Goal: Task Accomplishment & Management: Use online tool/utility

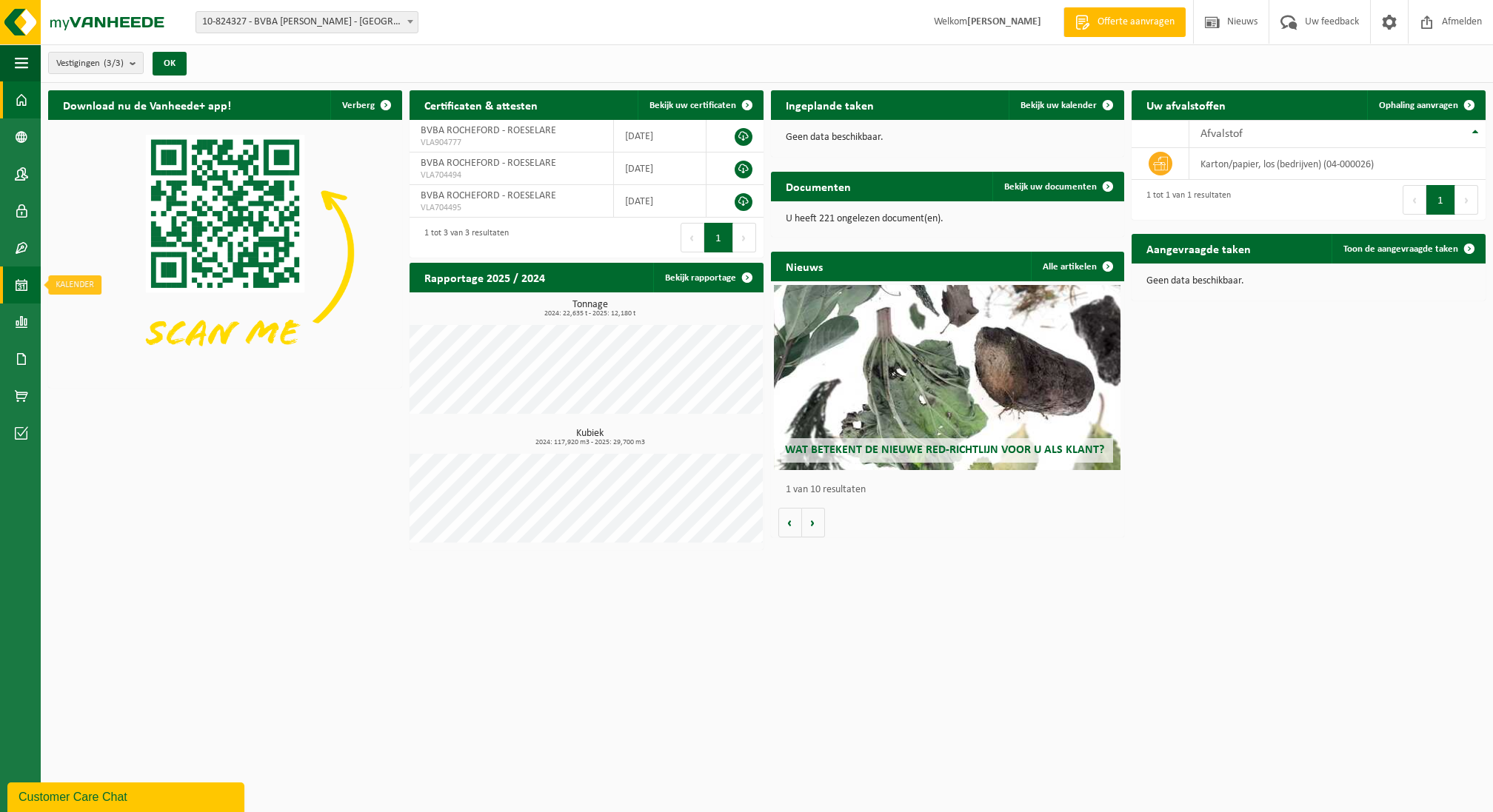
click at [20, 287] on span at bounding box center [22, 284] width 14 height 37
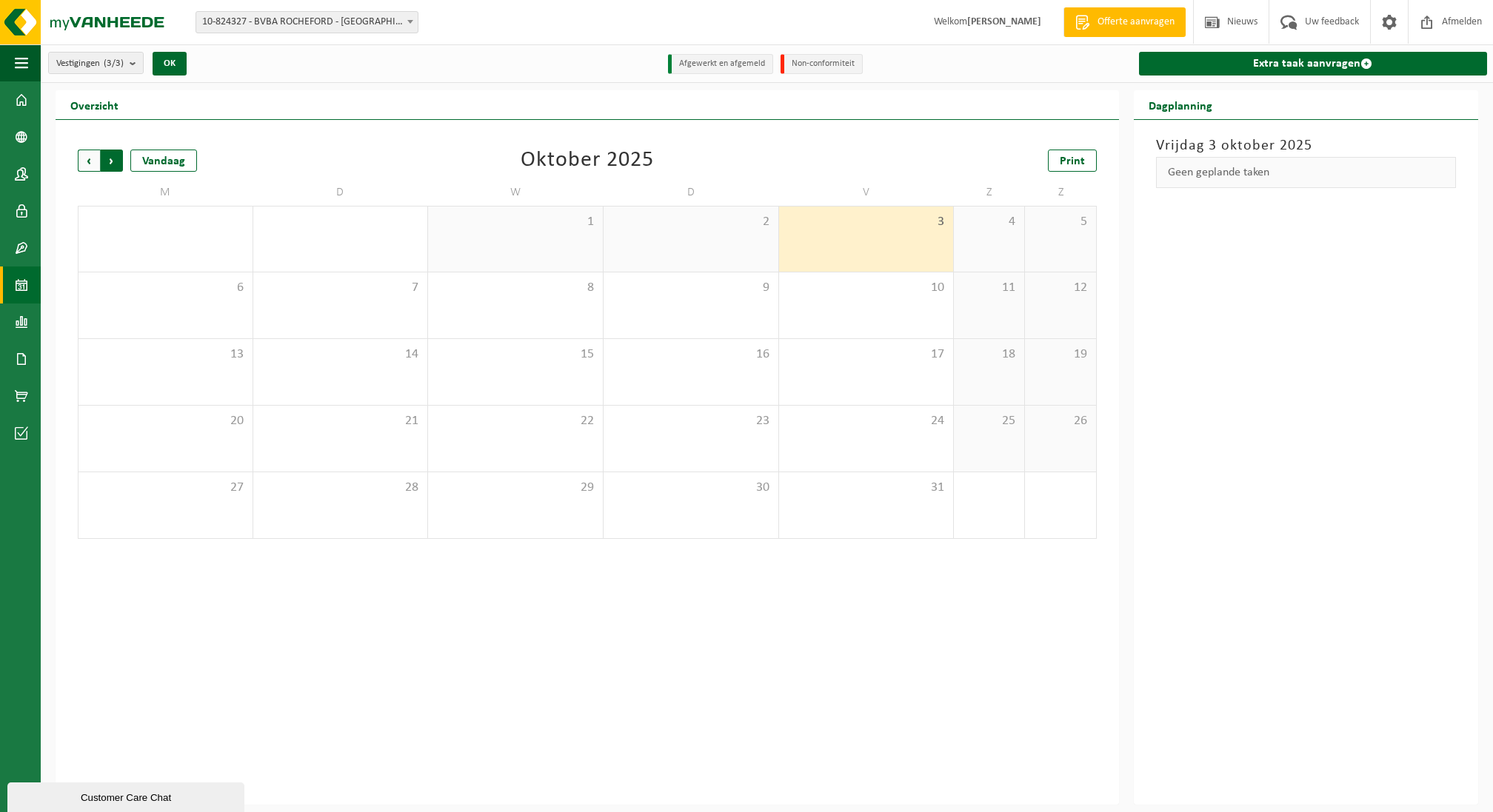
click at [89, 166] on span "Vorige" at bounding box center [89, 161] width 23 height 23
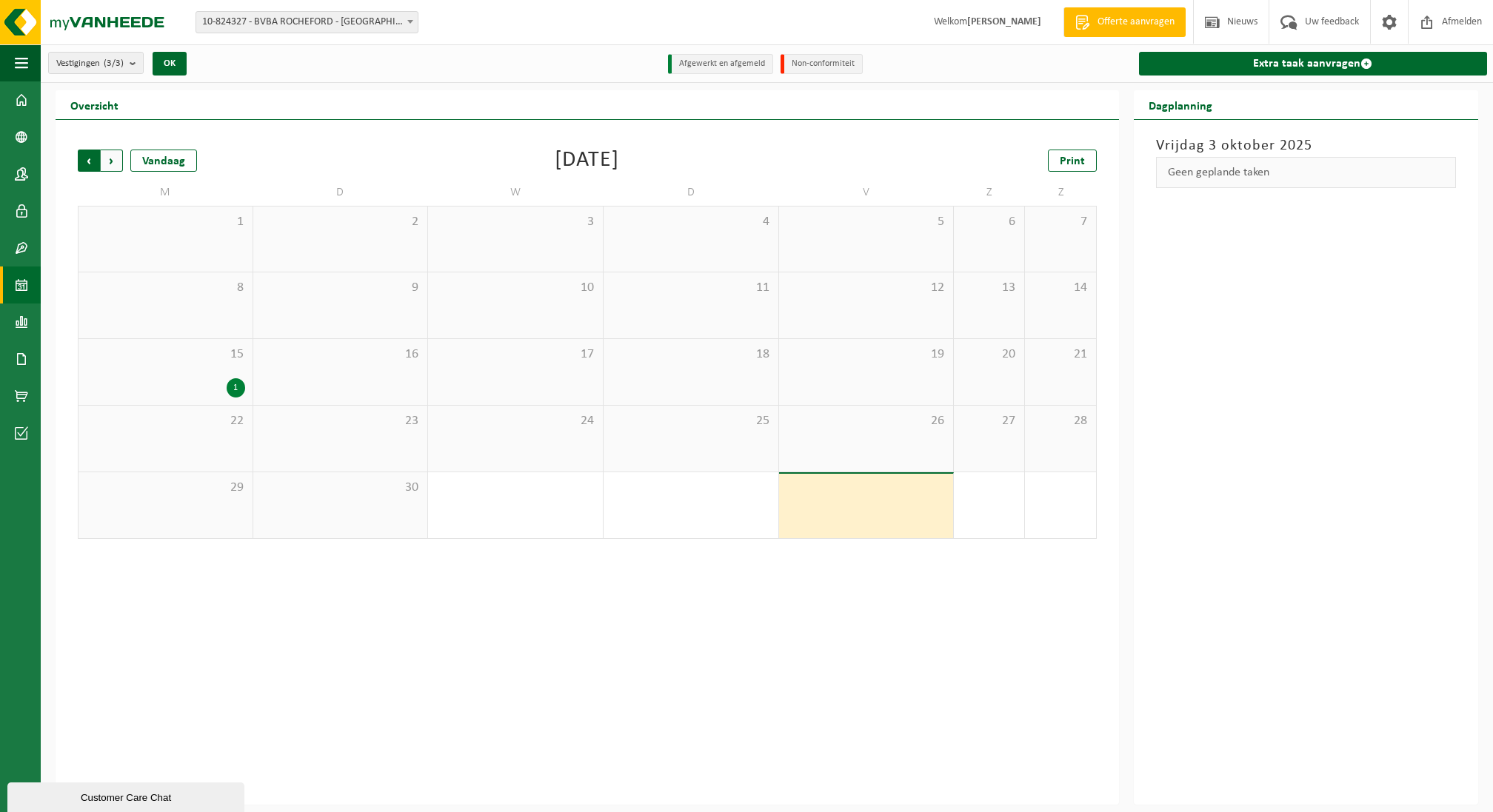
click at [116, 152] on span "Volgende" at bounding box center [112, 161] width 23 height 23
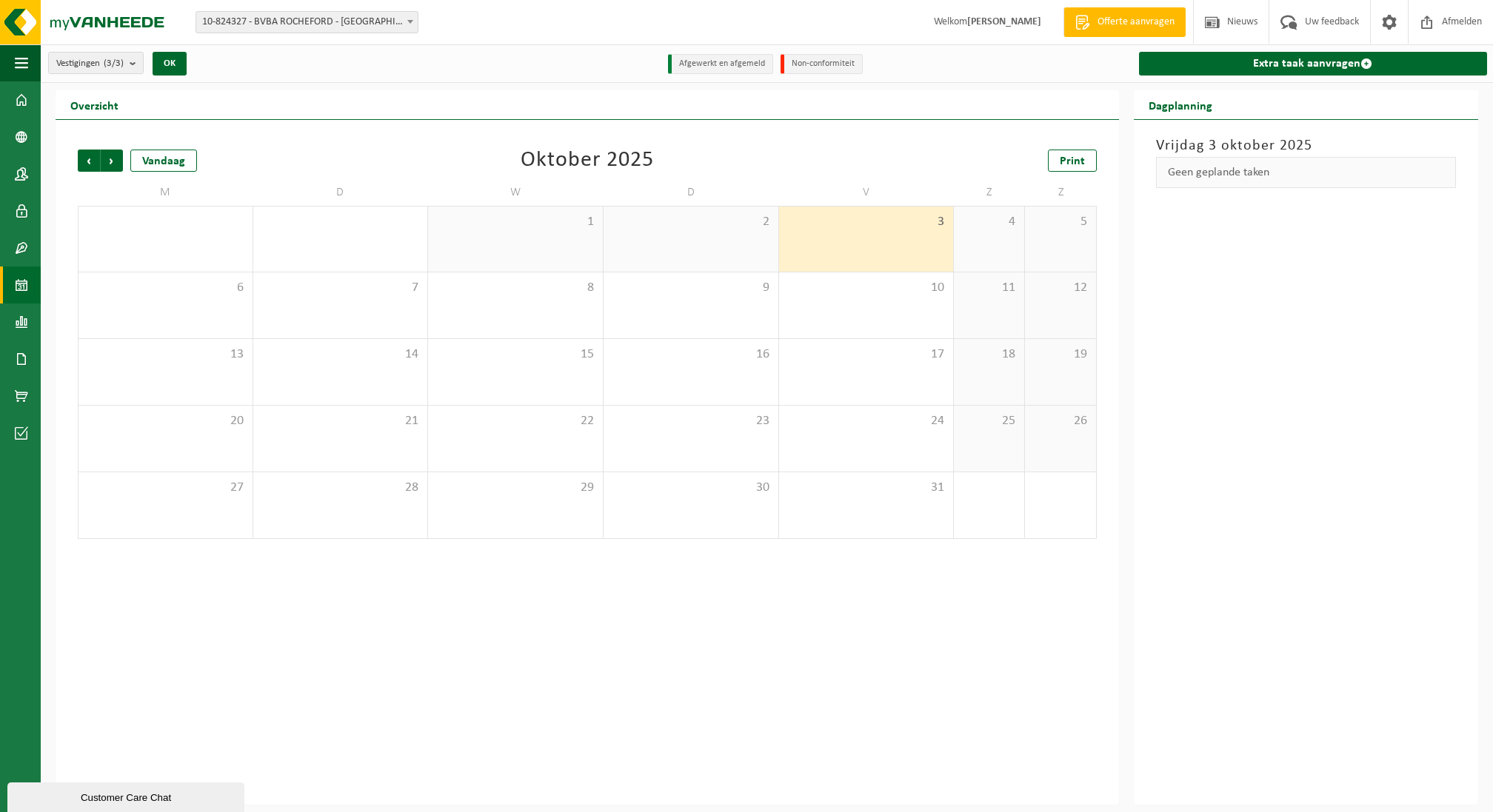
click at [278, 6] on div "Vestiging: 10-824327 - BVBA ROCHEFORD - ROESELARE 10-848513 - BVBA ROCHEFORD - …" at bounding box center [746, 23] width 1493 height 45
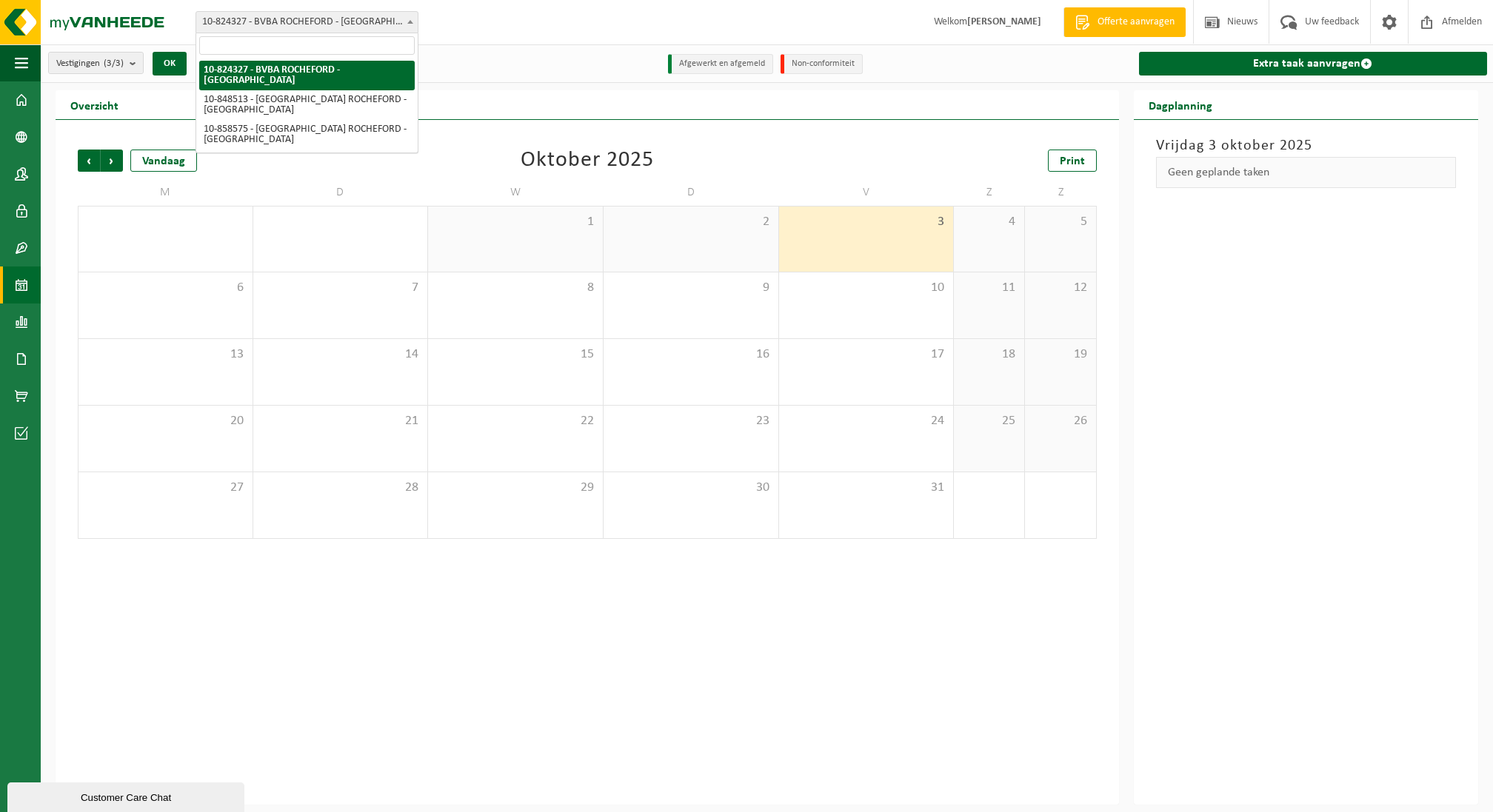
click at [278, 16] on span "10-824327 - BVBA [PERSON_NAME] - [GEOGRAPHIC_DATA]" at bounding box center [306, 23] width 221 height 21
select select "95507"
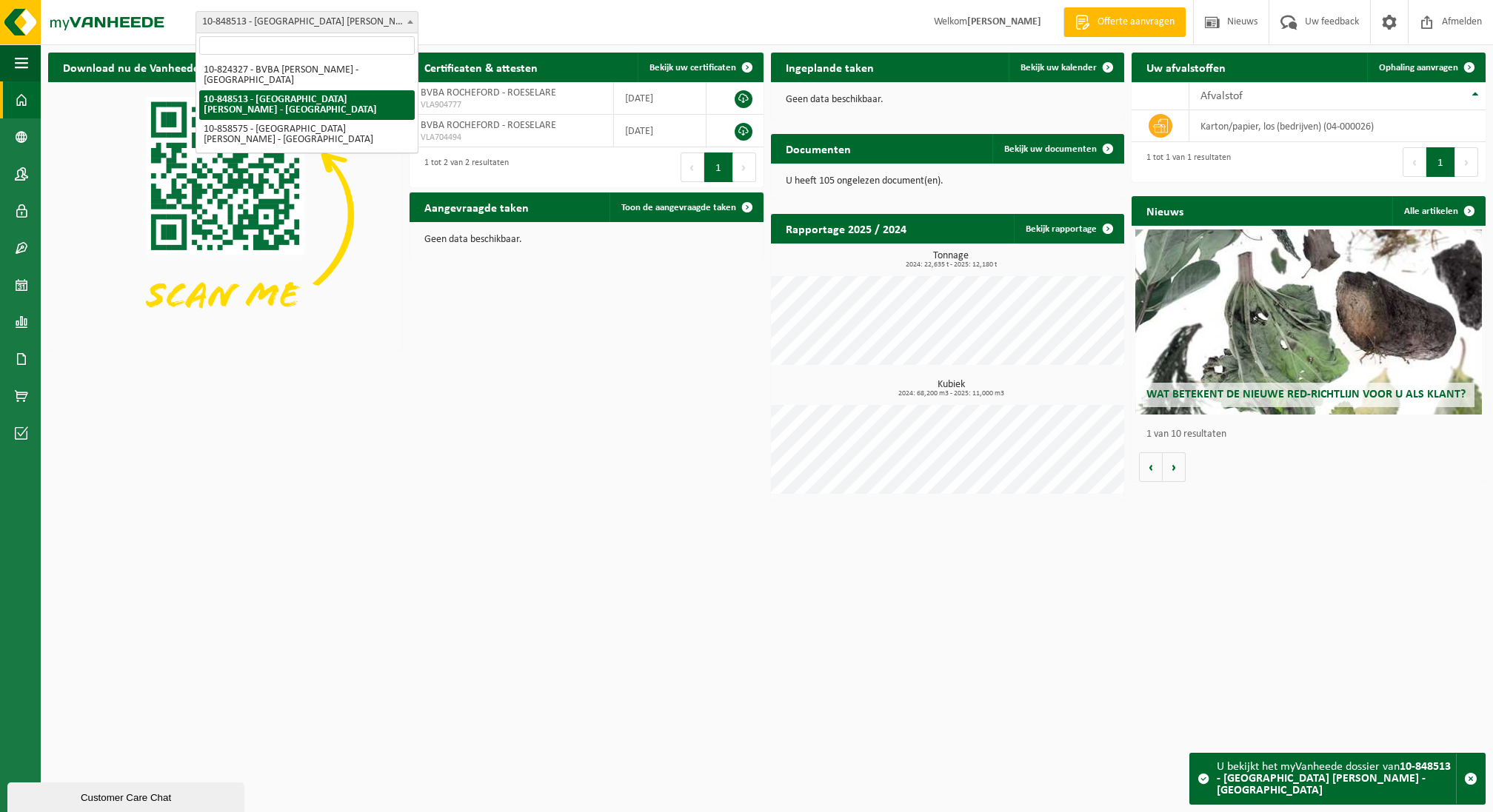
click at [379, 29] on span "10-848513 - [GEOGRAPHIC_DATA] [PERSON_NAME] - [GEOGRAPHIC_DATA]" at bounding box center [306, 23] width 221 height 21
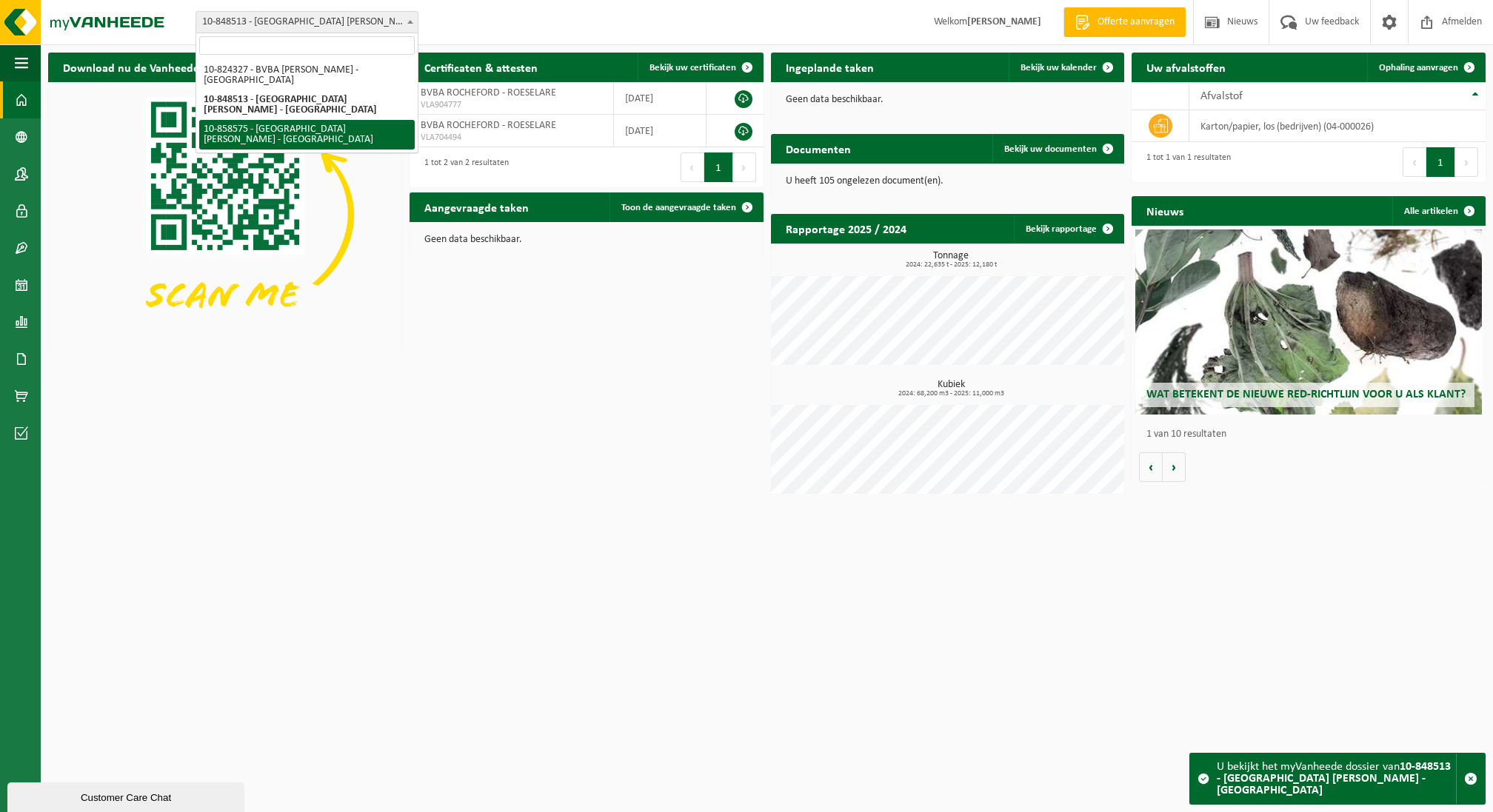
select select "99333"
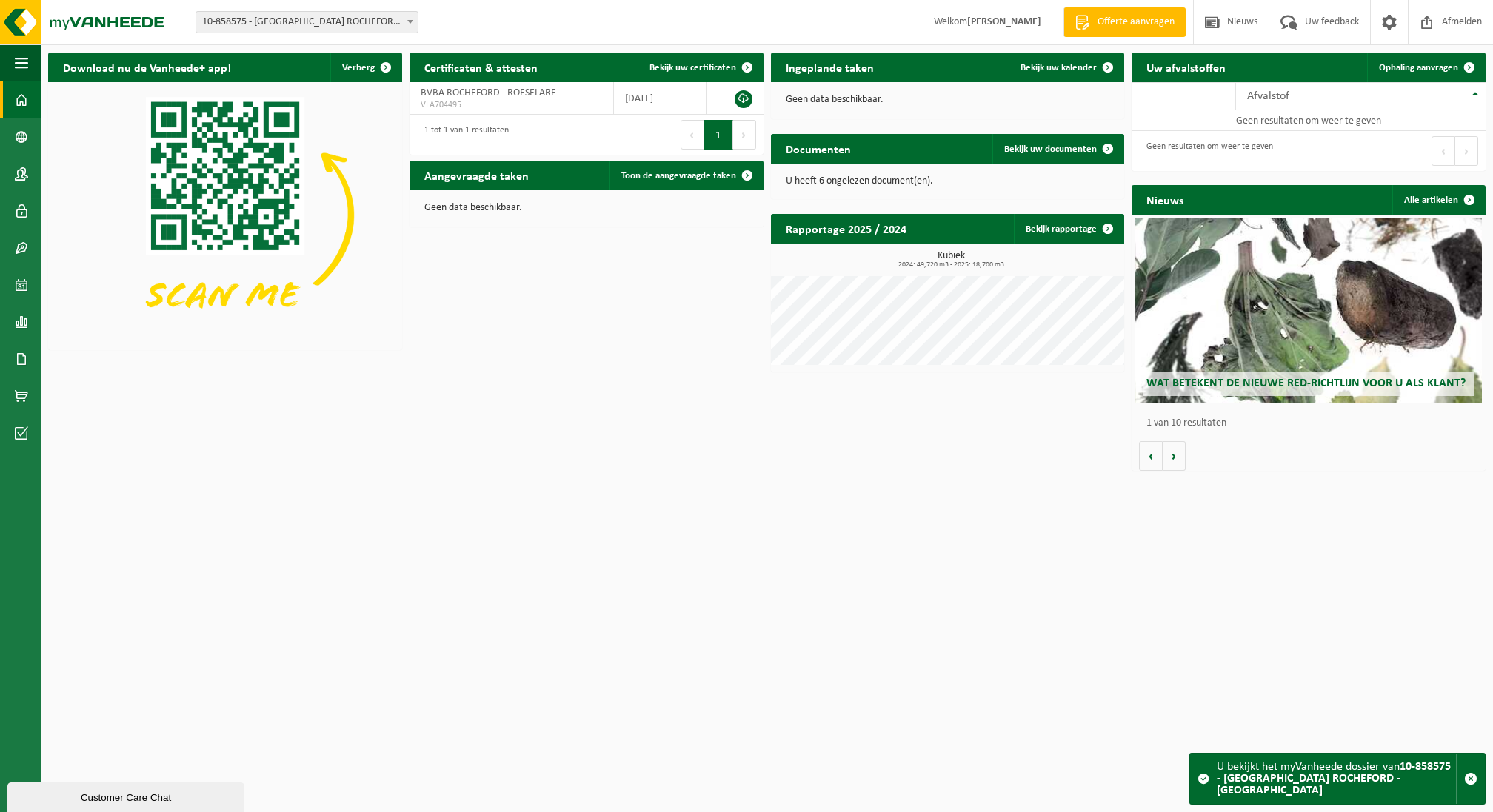
click at [363, 17] on span "10-858575 - [GEOGRAPHIC_DATA] [PERSON_NAME] - [GEOGRAPHIC_DATA]" at bounding box center [306, 23] width 221 height 21
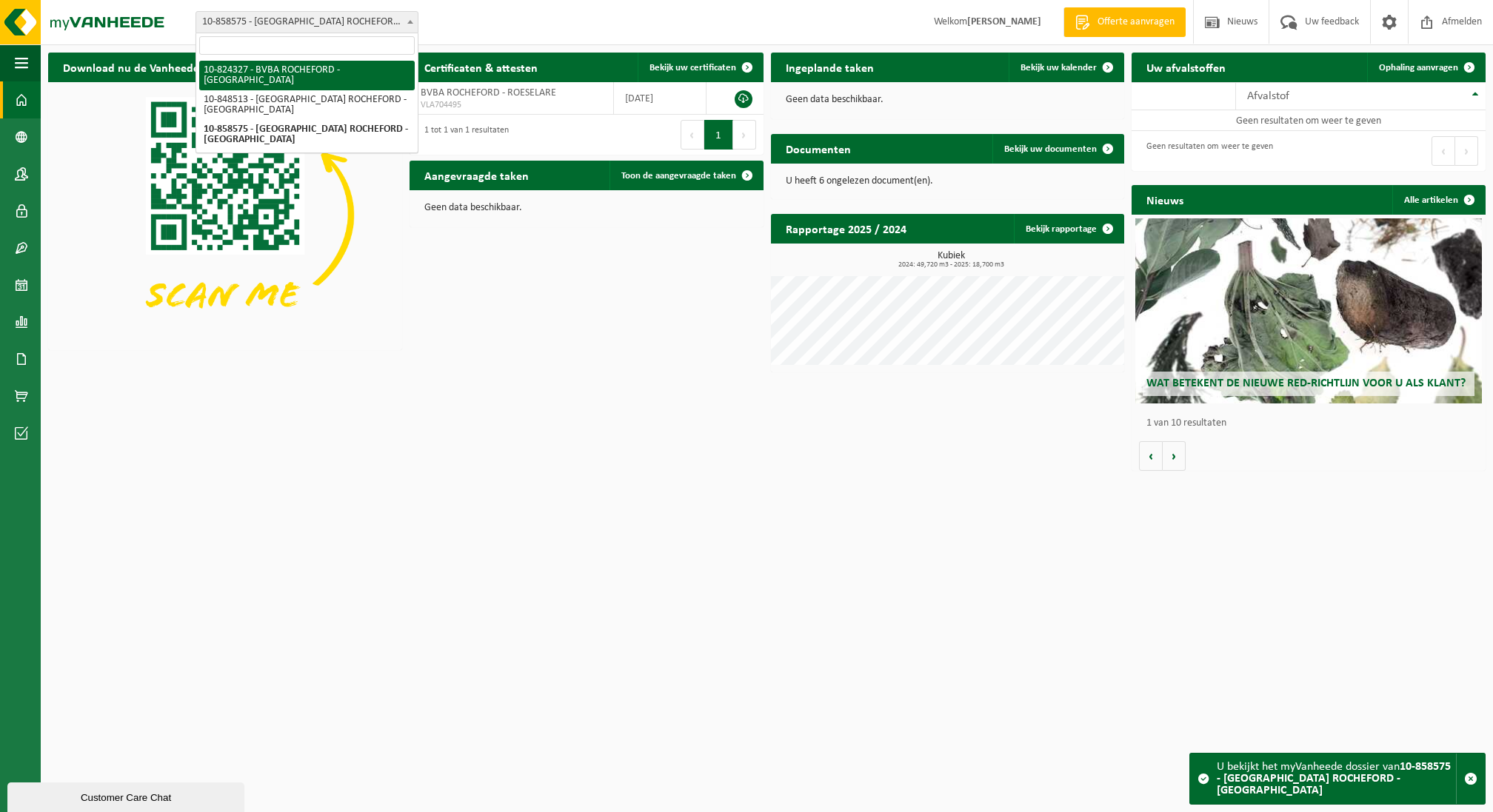
select select "90884"
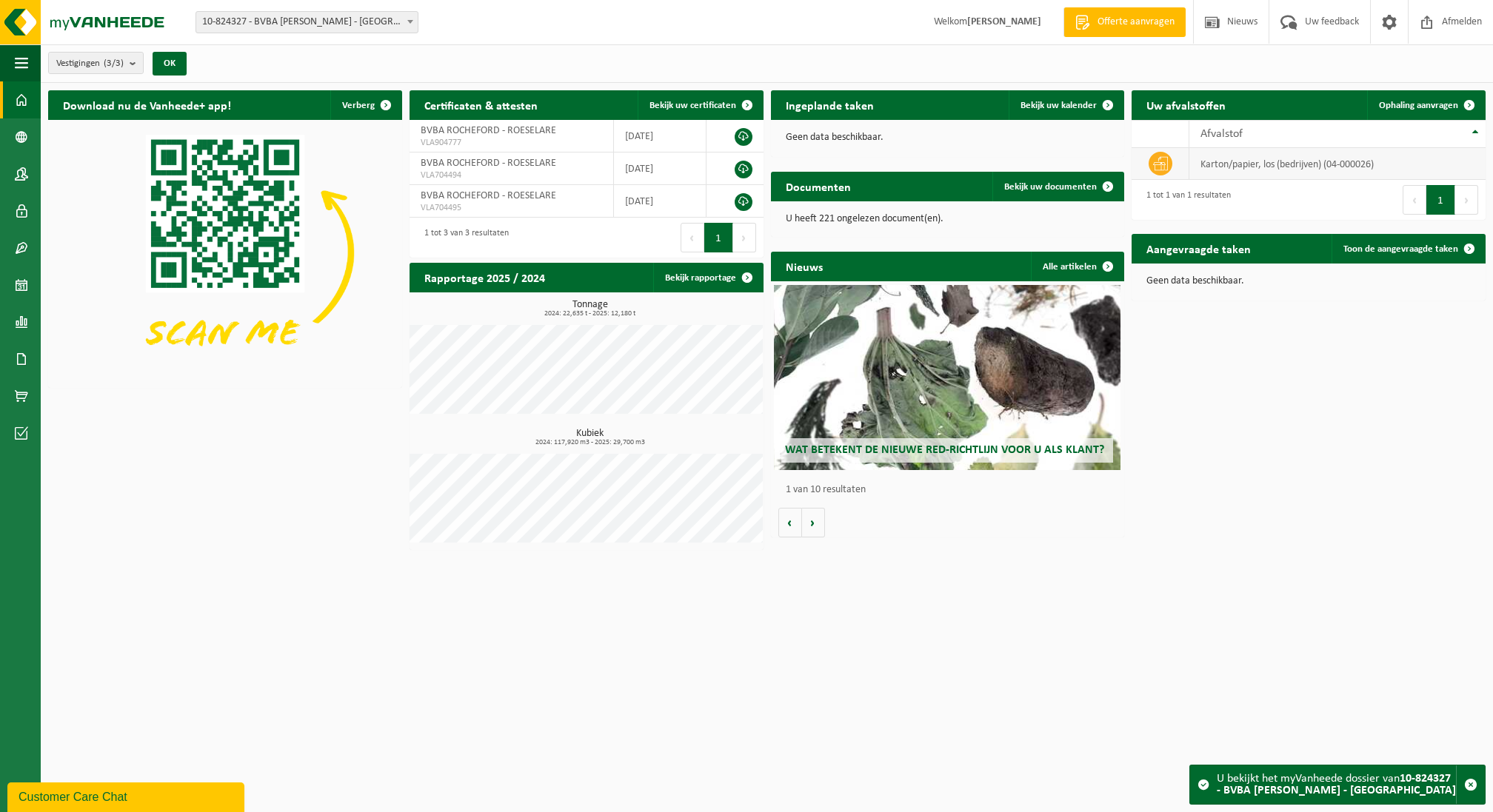
click at [1408, 168] on td "karton/papier, los (bedrijven) (04-000026)" at bounding box center [1338, 164] width 296 height 32
click at [1406, 156] on td "karton/papier, los (bedrijven) (04-000026)" at bounding box center [1338, 164] width 296 height 32
click at [1384, 155] on td "karton/papier, los (bedrijven) (04-000026)" at bounding box center [1338, 164] width 296 height 32
click at [1354, 170] on td "karton/papier, los (bedrijven) (04-000026)" at bounding box center [1338, 164] width 296 height 32
click at [1321, 149] on td "karton/papier, los (bedrijven) (04-000026)" at bounding box center [1338, 164] width 296 height 32
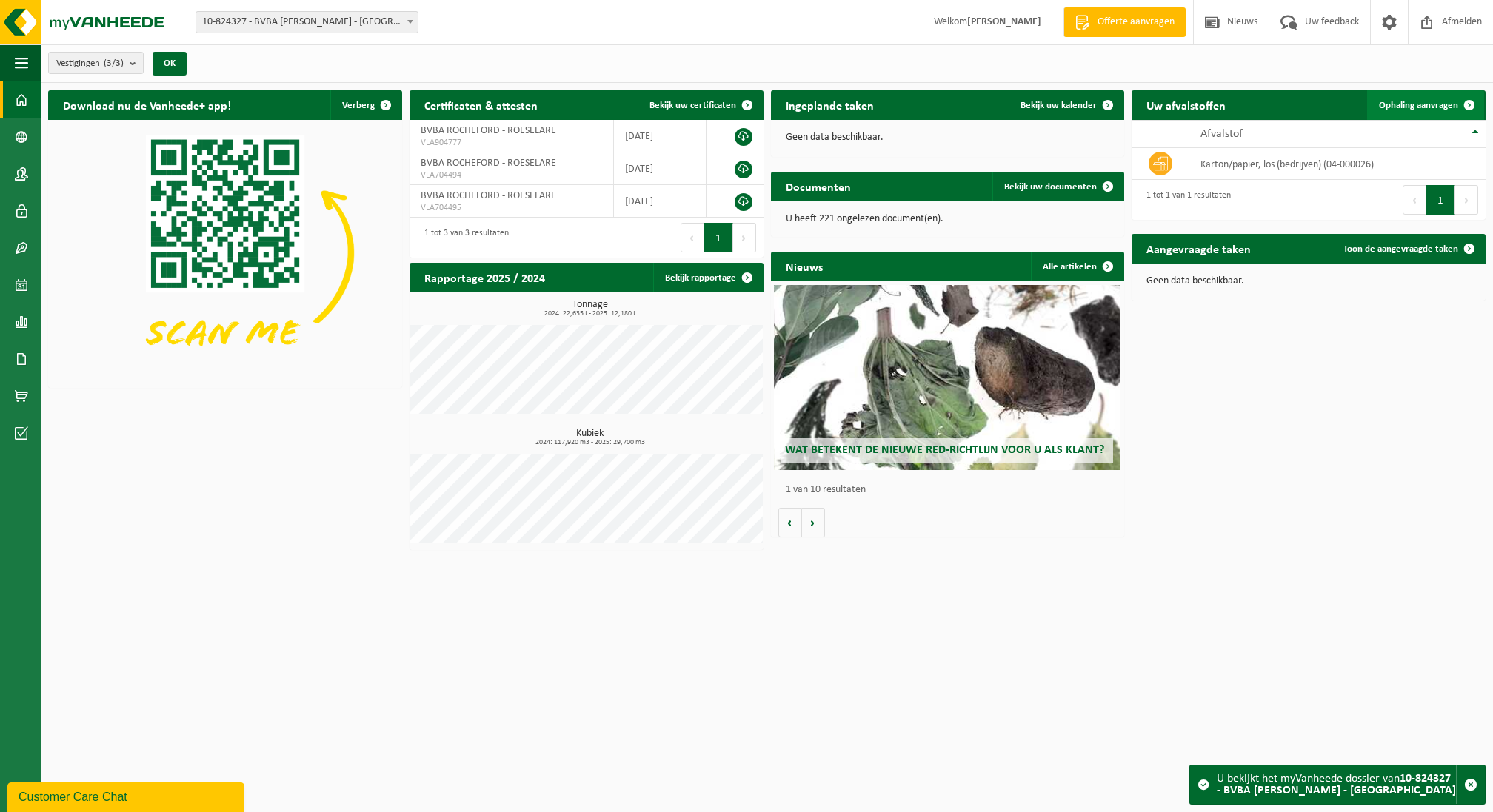
click at [1455, 93] on span at bounding box center [1469, 104] width 29 height 29
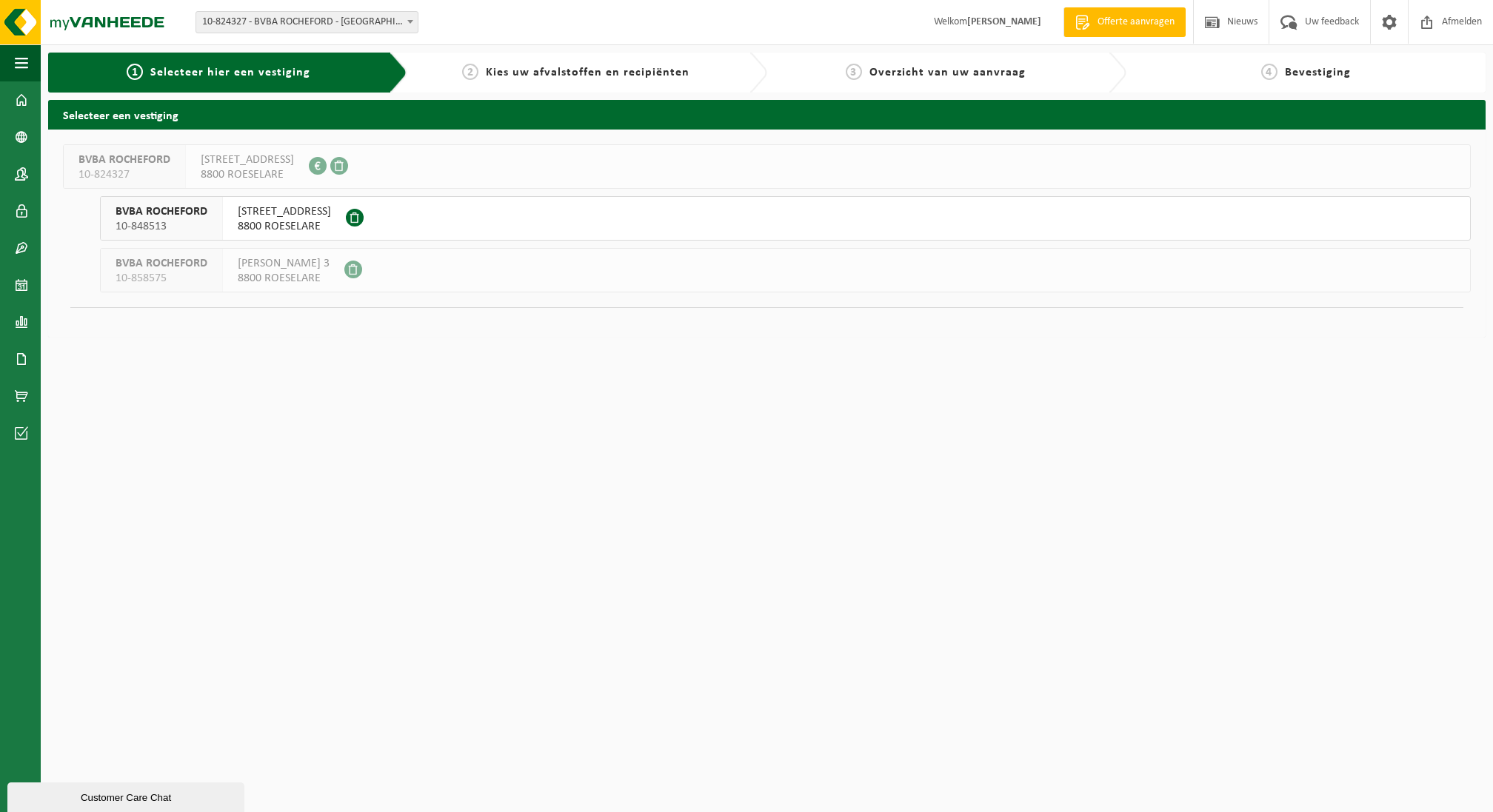
click at [596, 232] on button "BVBA ROCHEFORD 10-848513 [STREET_ADDRESS]" at bounding box center [785, 218] width 1371 height 44
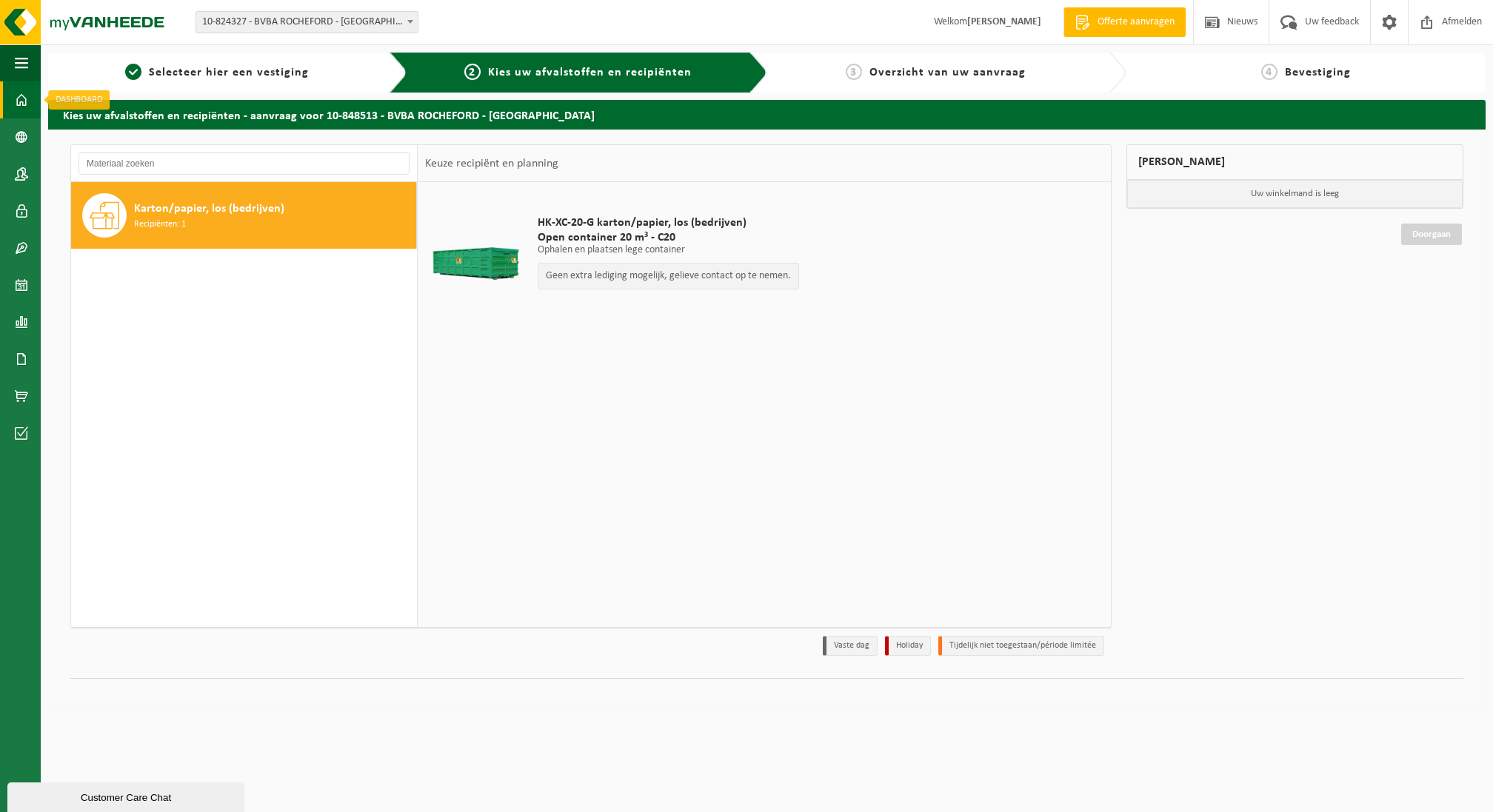
click at [25, 101] on span at bounding box center [22, 100] width 14 height 37
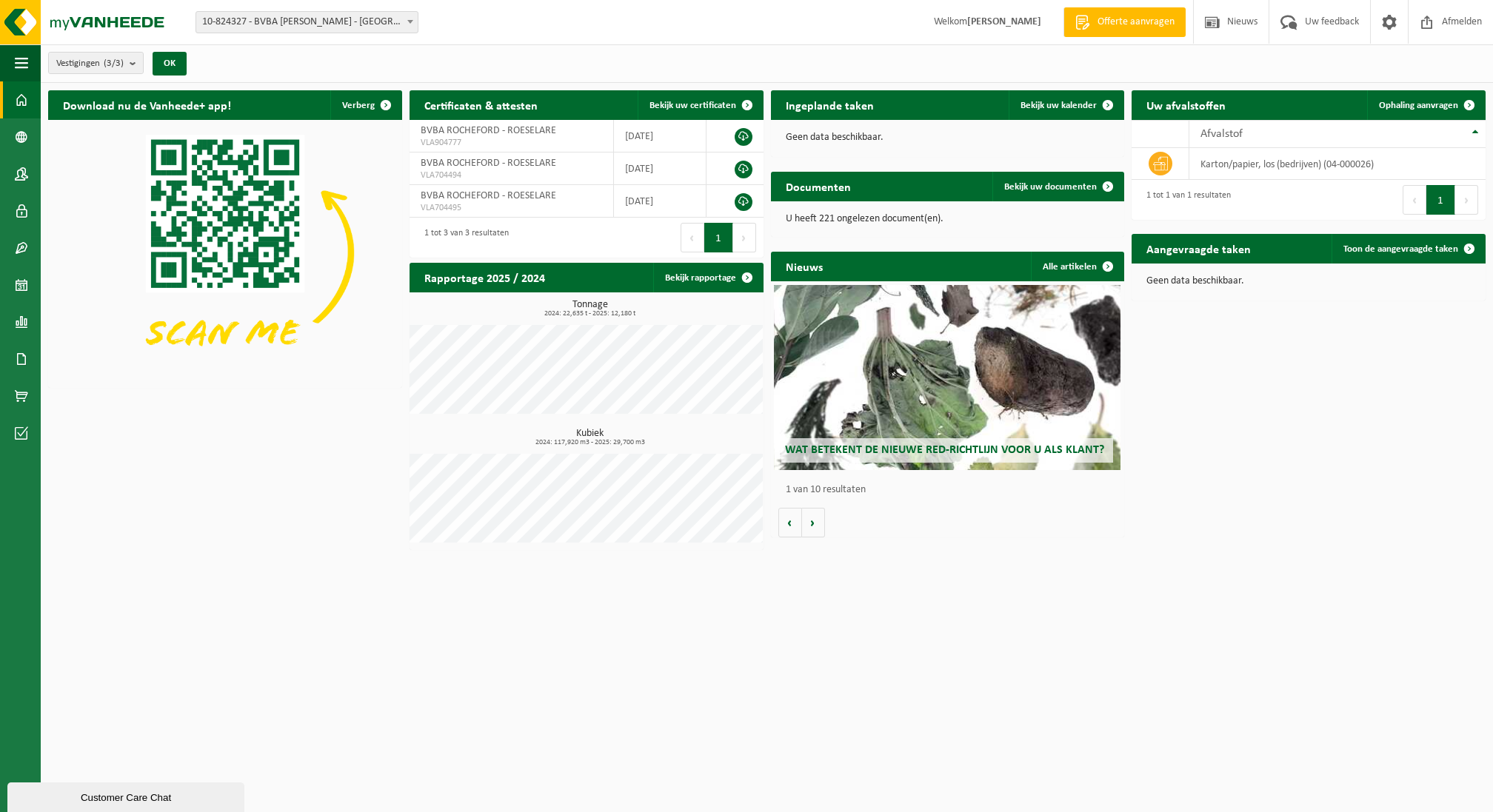
click at [23, 101] on span at bounding box center [22, 100] width 14 height 37
click at [1448, 23] on span "Afmelden" at bounding box center [1461, 22] width 47 height 44
